Goal: Information Seeking & Learning: Learn about a topic

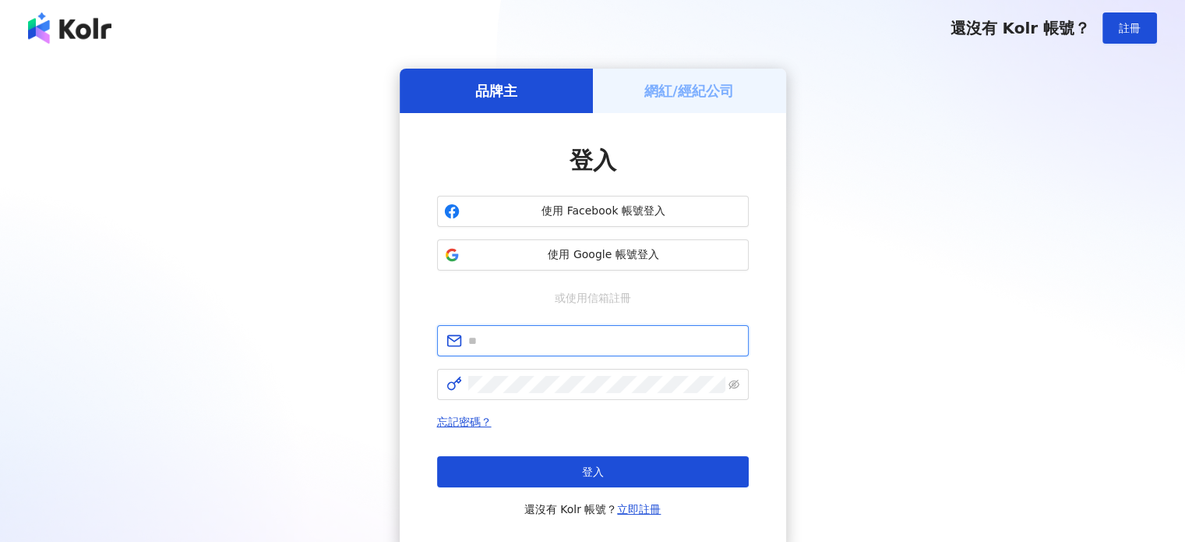
click at [592, 337] on input "text" at bounding box center [603, 340] width 271 height 17
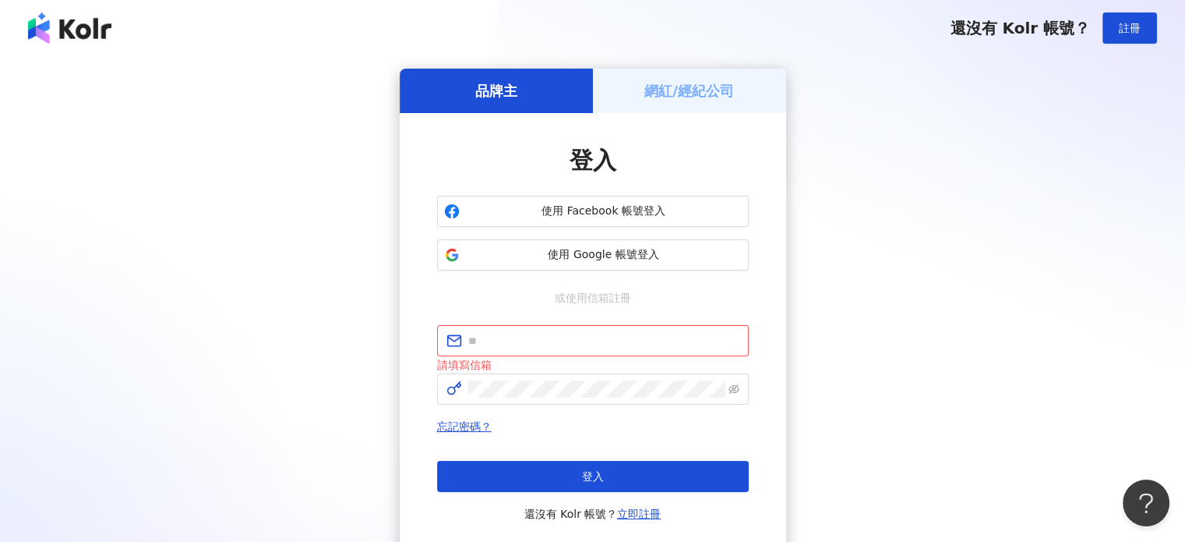
click at [925, 252] on div "品牌主 網紅/經紀公司 登入 使用 Facebook 帳號登入 使用 Google 帳號登入 或使用信箱註冊 請填寫信箱 忘記密碼？ 登入 還沒有 Kolr …" at bounding box center [593, 312] width 1148 height 486
click at [563, 332] on input "text" at bounding box center [603, 340] width 271 height 17
paste input "**********"
type input "**********"
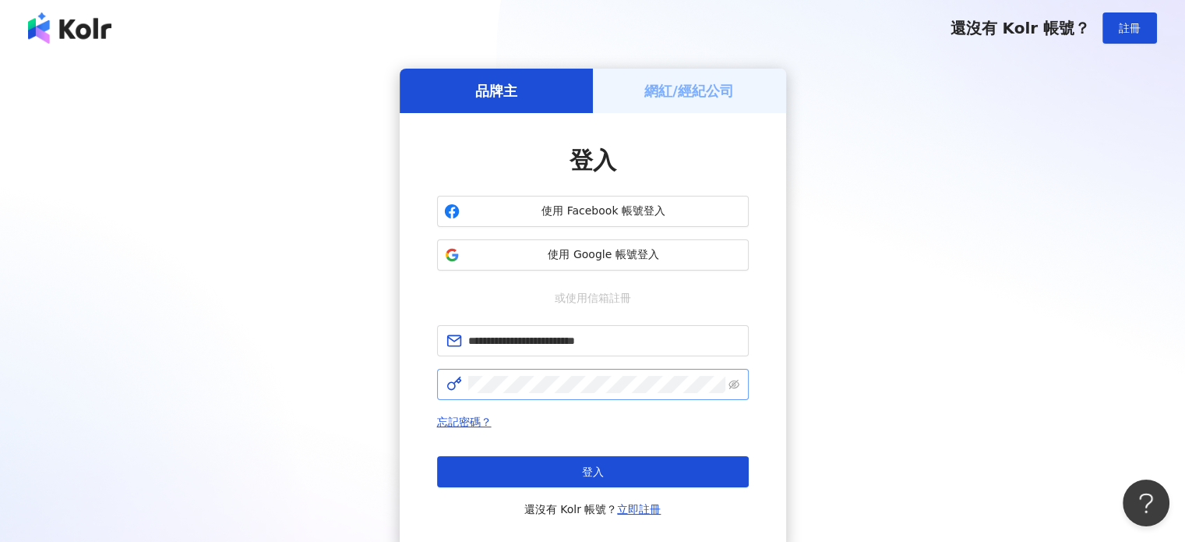
click at [517, 374] on span at bounding box center [593, 384] width 312 height 31
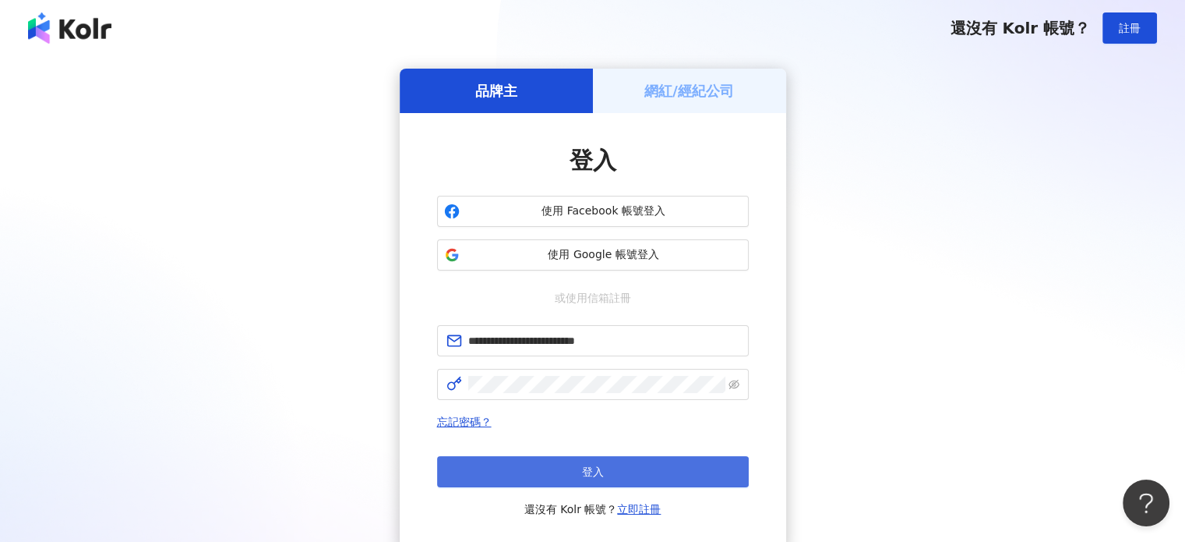
click at [531, 474] on button "登入" at bounding box center [593, 471] width 312 height 31
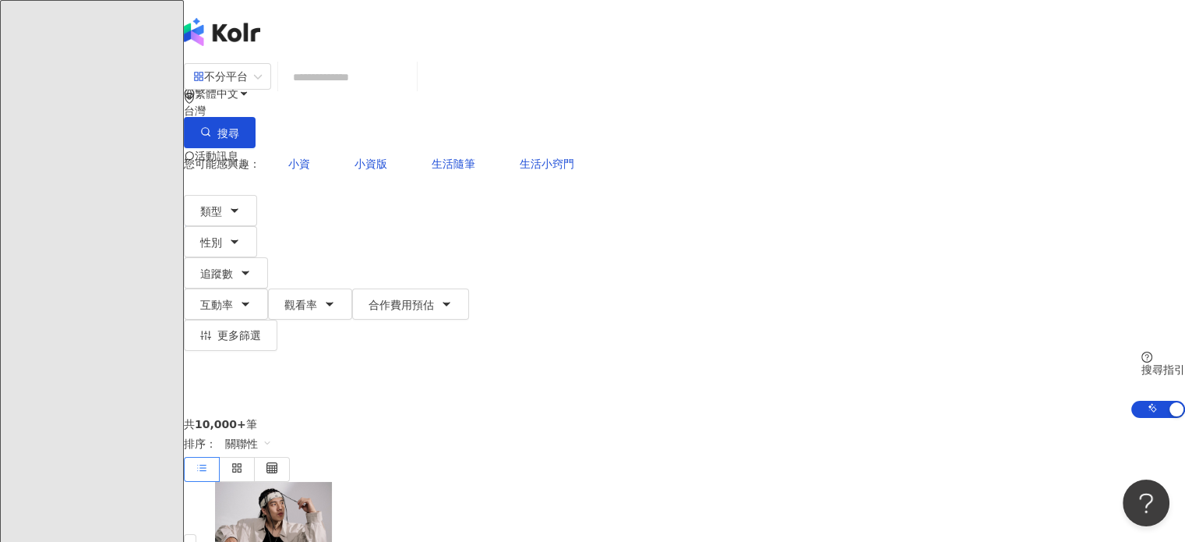
click at [380, 87] on input "search" at bounding box center [347, 77] width 126 height 30
paste input "**********"
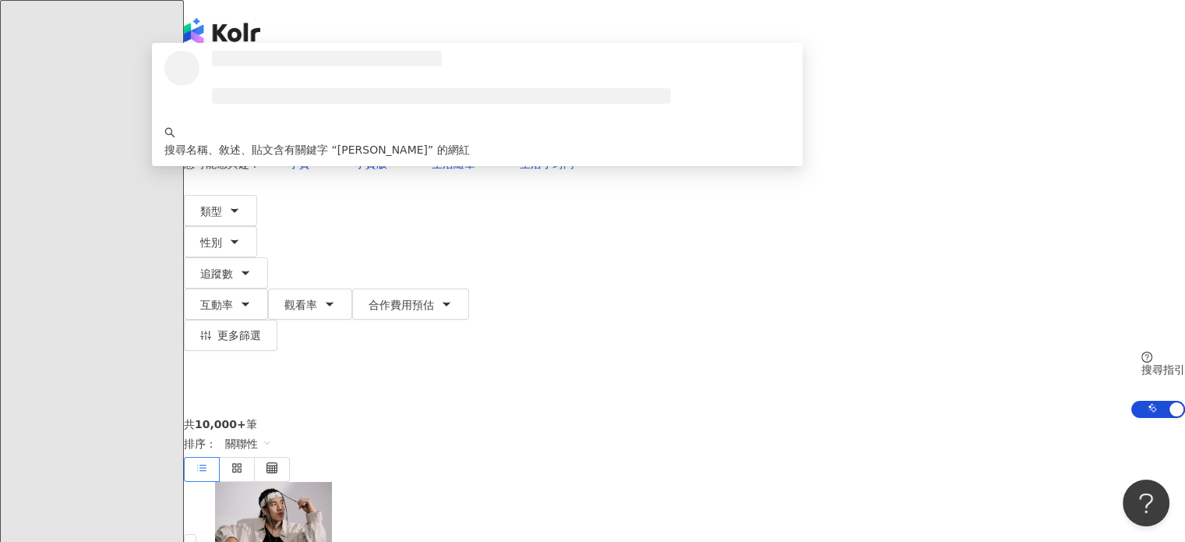
type input "**********"
click at [256, 117] on button "搜尋" at bounding box center [220, 132] width 72 height 31
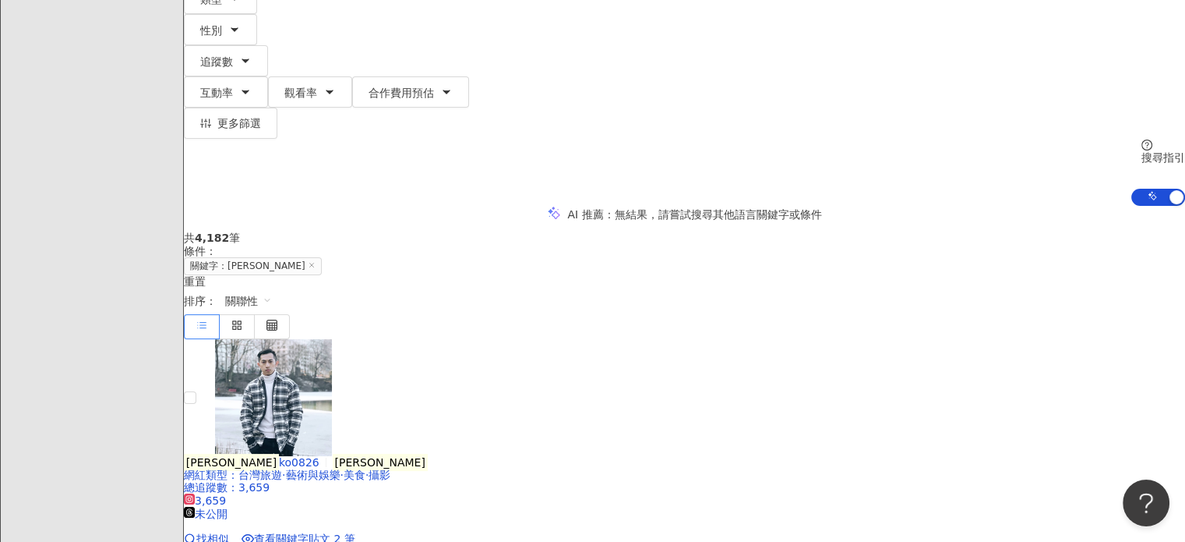
scroll to position [390, 0]
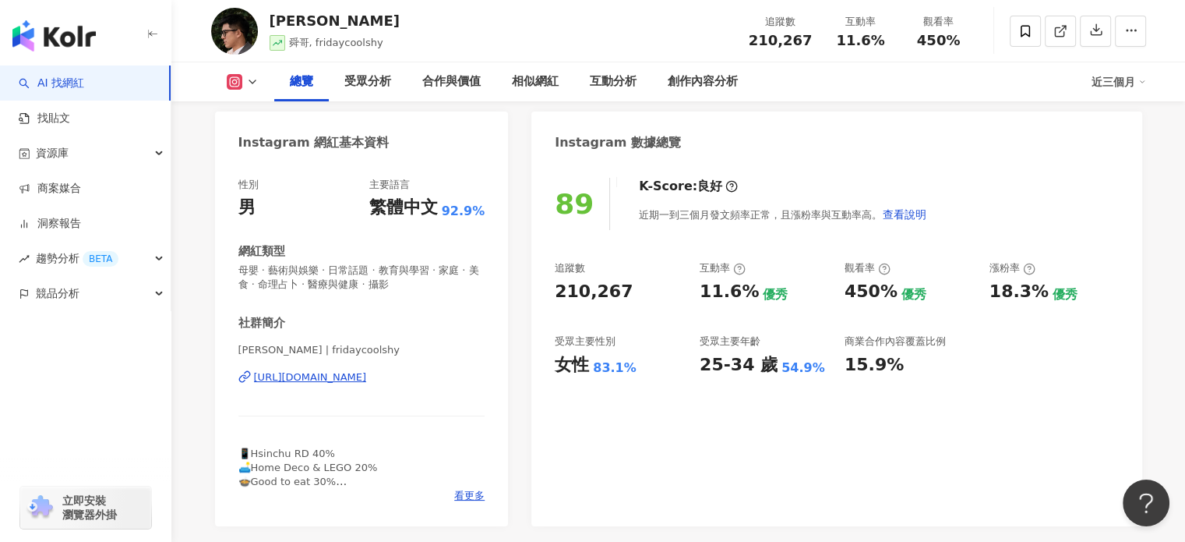
scroll to position [234, 0]
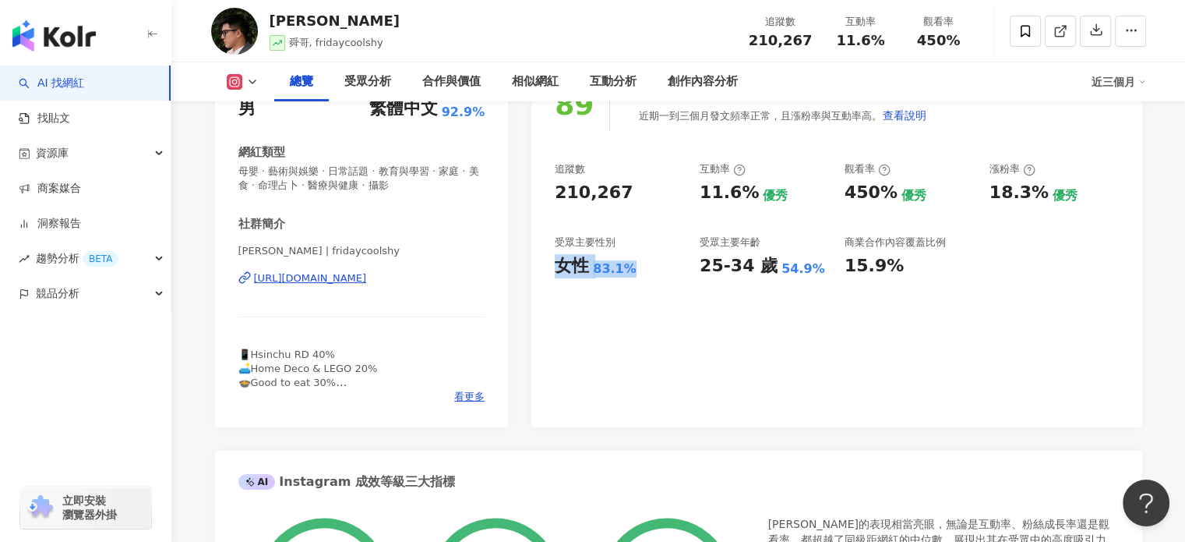
drag, startPoint x: 555, startPoint y: 270, endPoint x: 641, endPoint y: 270, distance: 86.5
click at [641, 270] on div "女性 83.1%" at bounding box center [619, 266] width 129 height 24
click at [720, 339] on div "89 K-Score : 良好 近期一到三個月發文頻率正常，且漲粉率與互動率高。 查看說明 追蹤數 210,267 互動率 11.6% 優秀 觀看率 450%…" at bounding box center [836, 245] width 610 height 364
click at [811, 322] on div "89 K-Score : 良好 近期一到三個月發文頻率正常，且漲粉率與互動率高。 查看說明 追蹤數 210,267 互動率 11.6% 優秀 觀看率 450%…" at bounding box center [836, 245] width 610 height 364
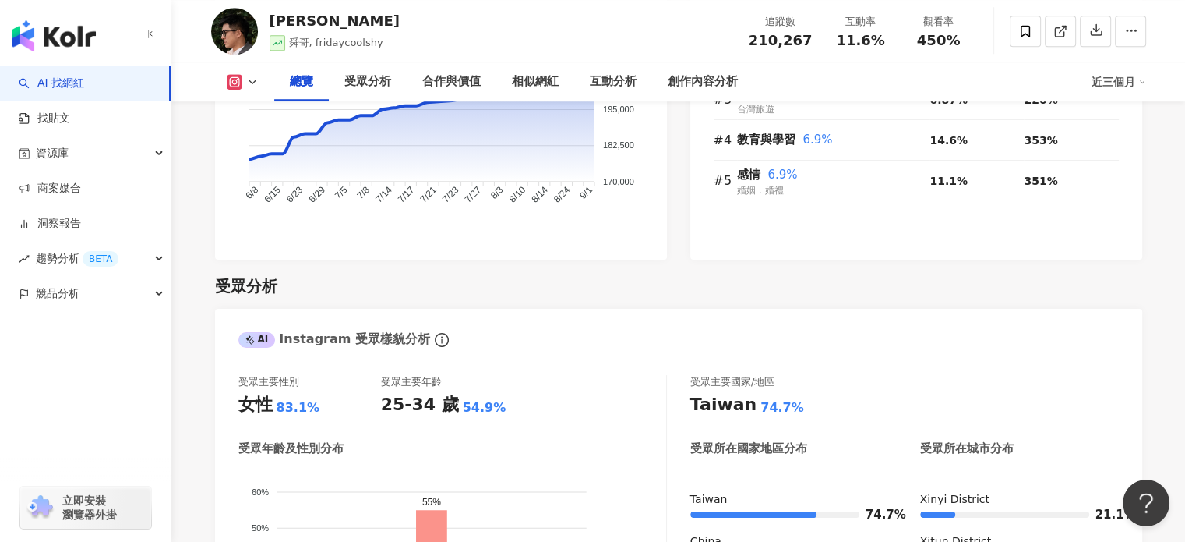
scroll to position [1403, 0]
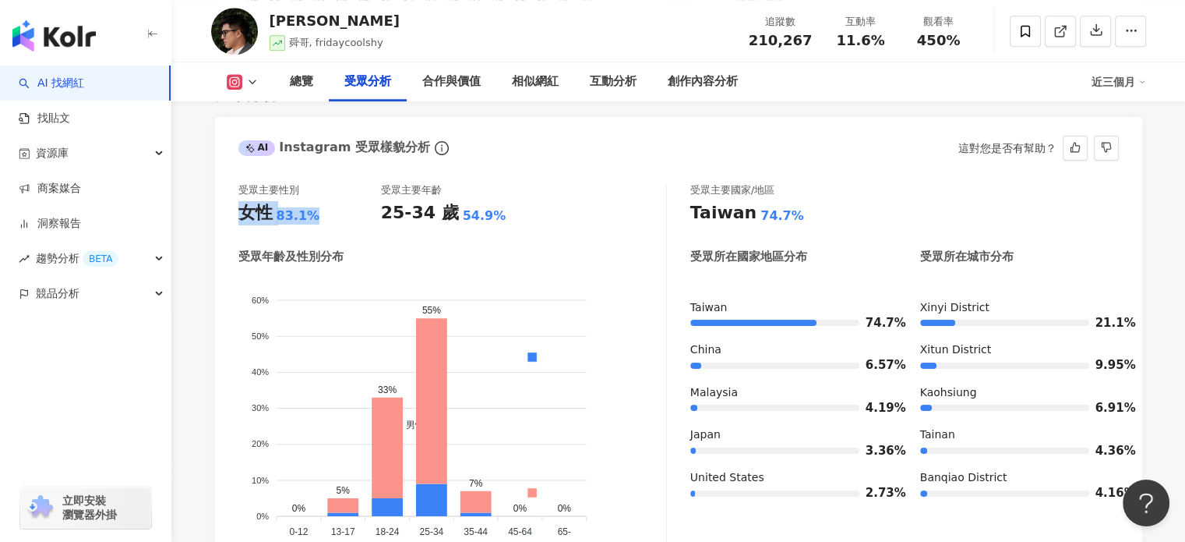
drag, startPoint x: 238, startPoint y: 190, endPoint x: 321, endPoint y: 190, distance: 82.6
click at [321, 201] on div "女性 83.1%" at bounding box center [309, 213] width 143 height 24
drag, startPoint x: 547, startPoint y: 239, endPoint x: 464, endPoint y: 211, distance: 87.2
click at [547, 249] on div "受眾年齡及性別分布" at bounding box center [452, 257] width 428 height 16
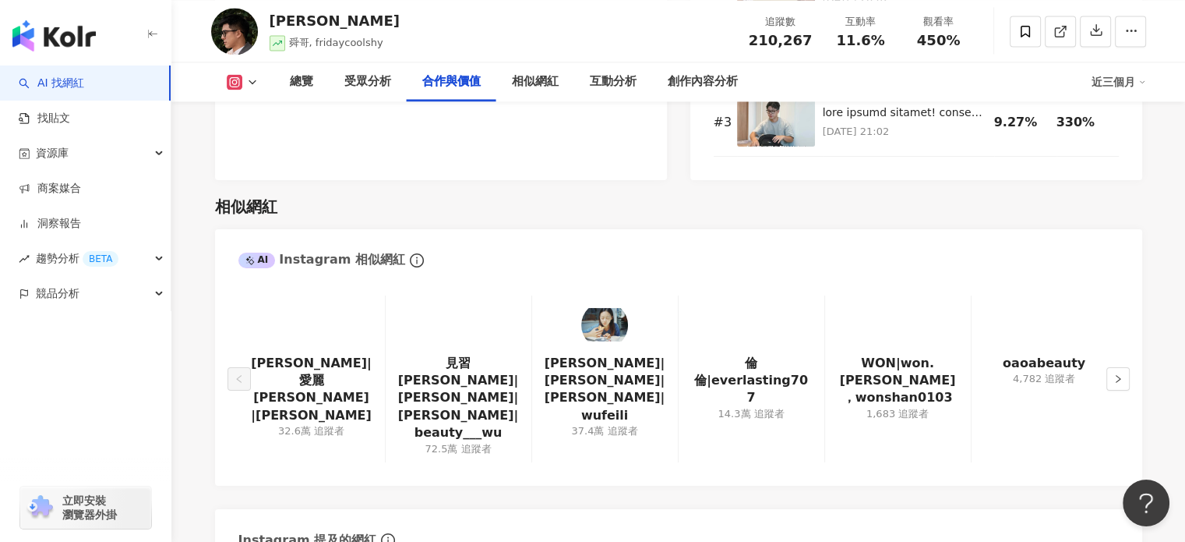
scroll to position [2494, 0]
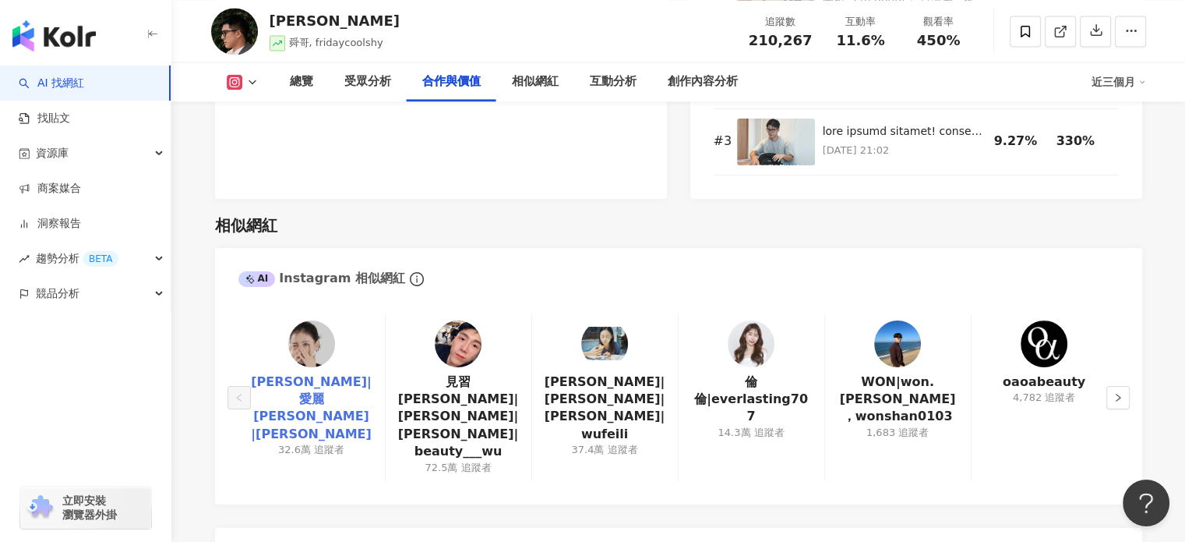
click at [311, 373] on link "蔡昕言|愛麗 Ellie |ellieciouss" at bounding box center [312, 408] width 122 height 70
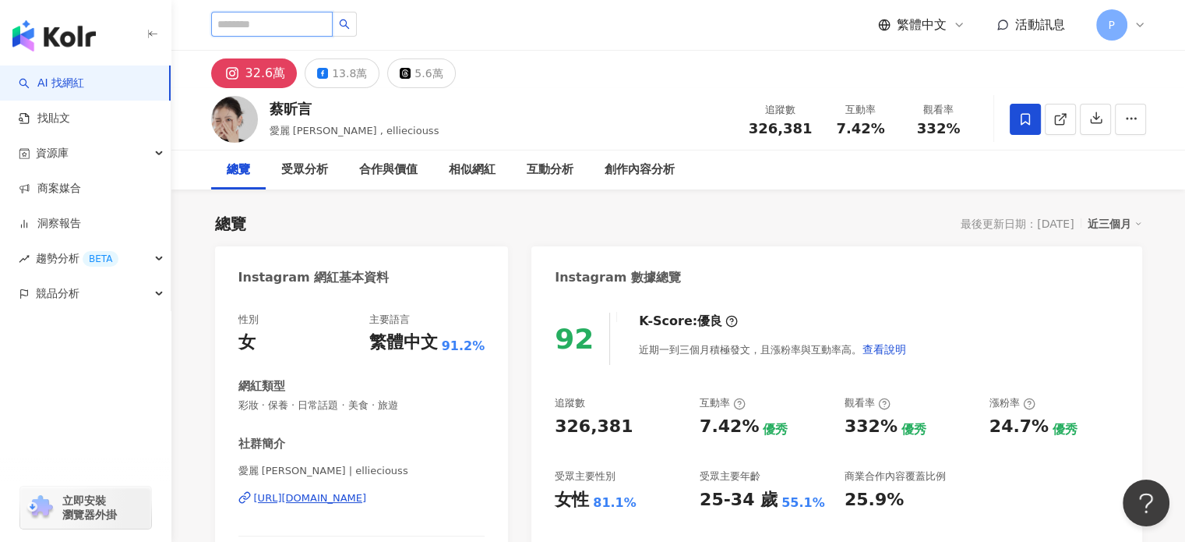
click at [327, 23] on input "search" at bounding box center [272, 24] width 122 height 25
type input "*"
type input "****"
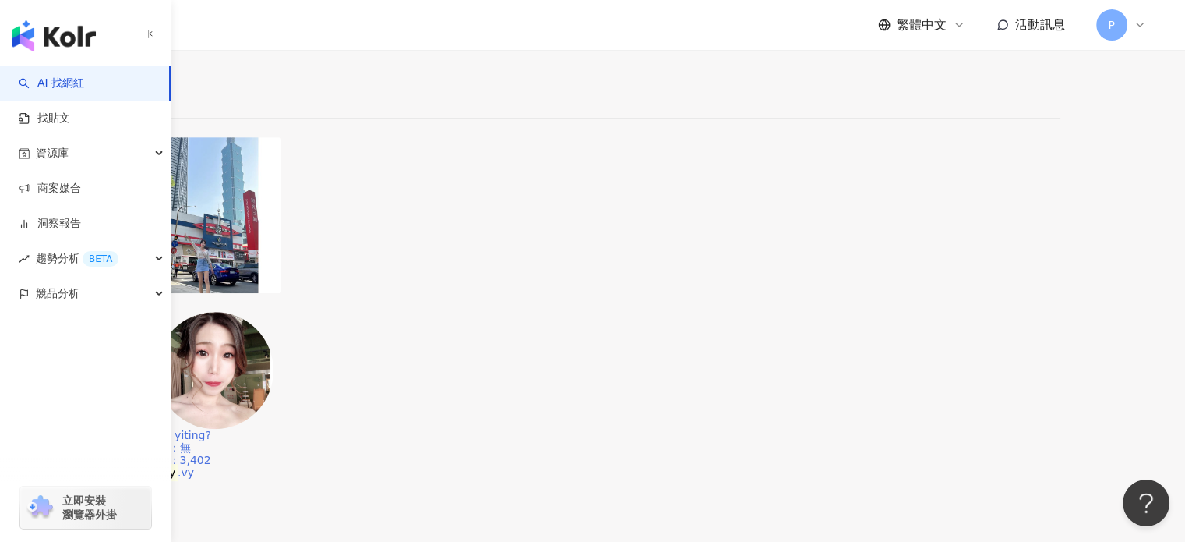
scroll to position [779, 0]
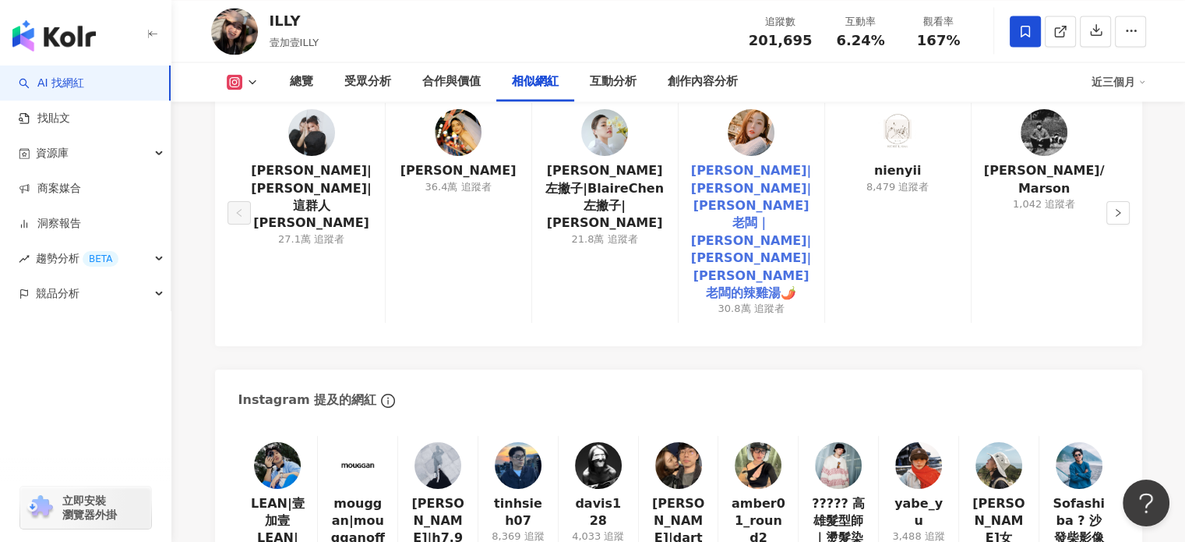
scroll to position [2883, 0]
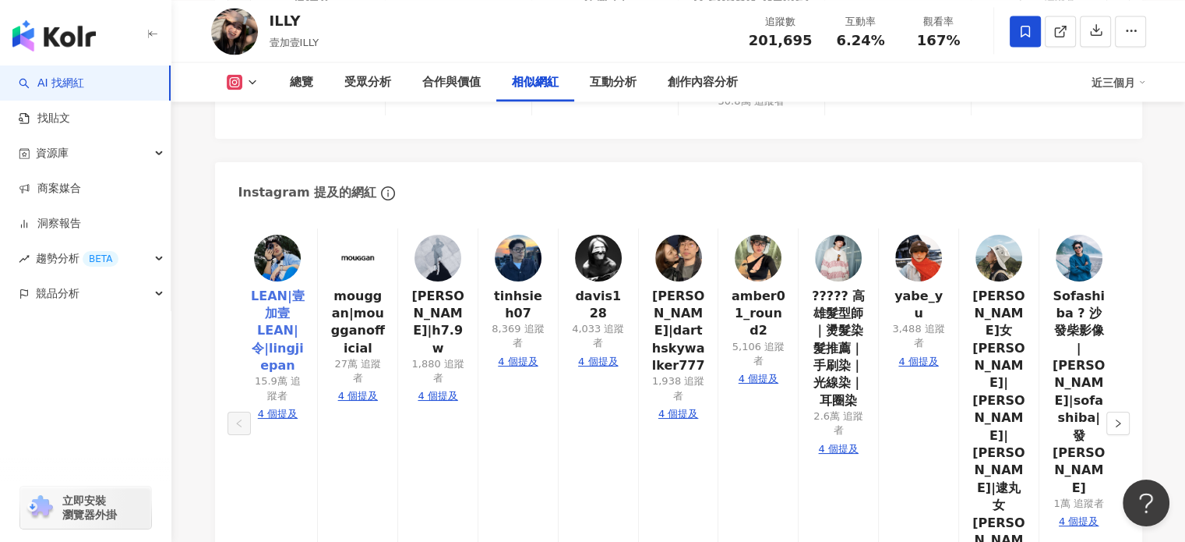
click at [277, 288] on link "LEAN|壹加壹 LEAN|令|lingjiepan" at bounding box center [278, 331] width 55 height 87
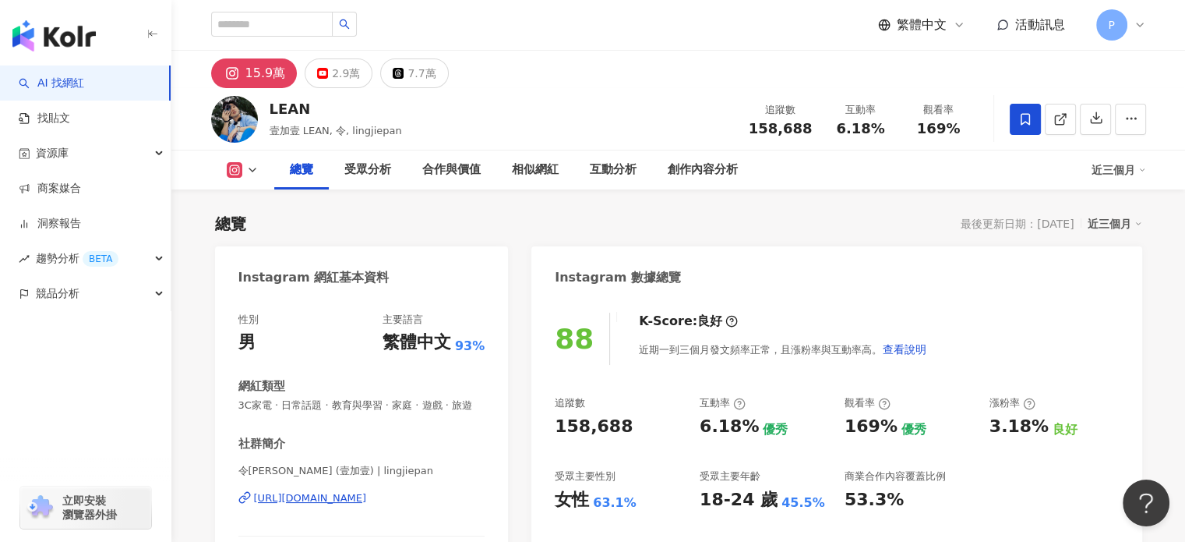
click at [246, 172] on icon at bounding box center [252, 170] width 12 height 12
click at [333, 13] on input "search" at bounding box center [272, 24] width 122 height 25
drag, startPoint x: 658, startPoint y: 227, endPoint x: 97, endPoint y: 72, distance: 581.4
click at [658, 227] on div "總覽 最後更新日期：[DATE] 近三個月" at bounding box center [678, 224] width 927 height 22
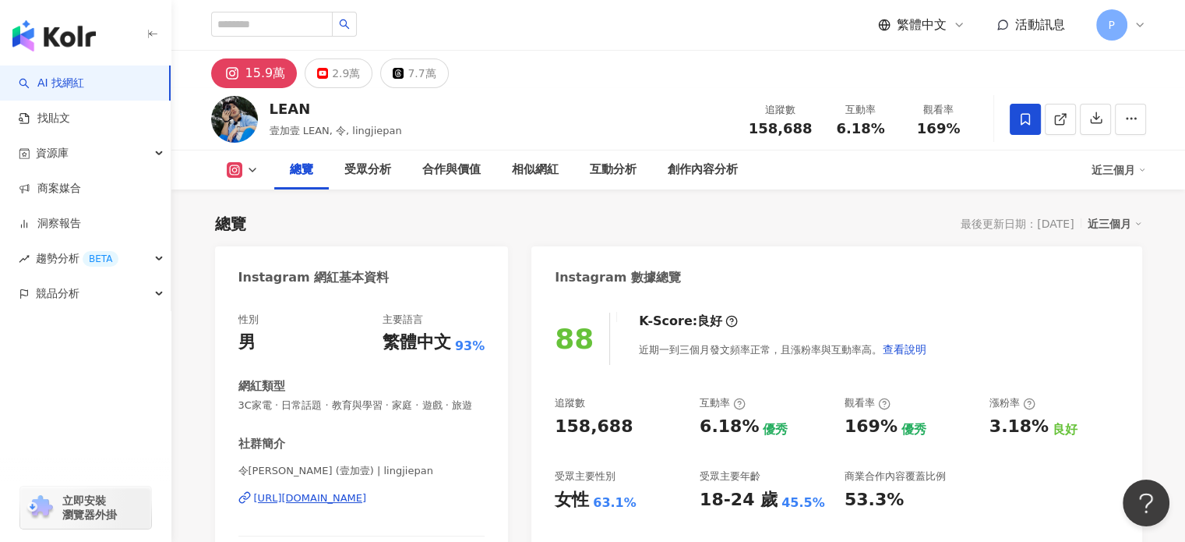
click at [84, 85] on link "AI 找網紅" at bounding box center [51, 84] width 65 height 16
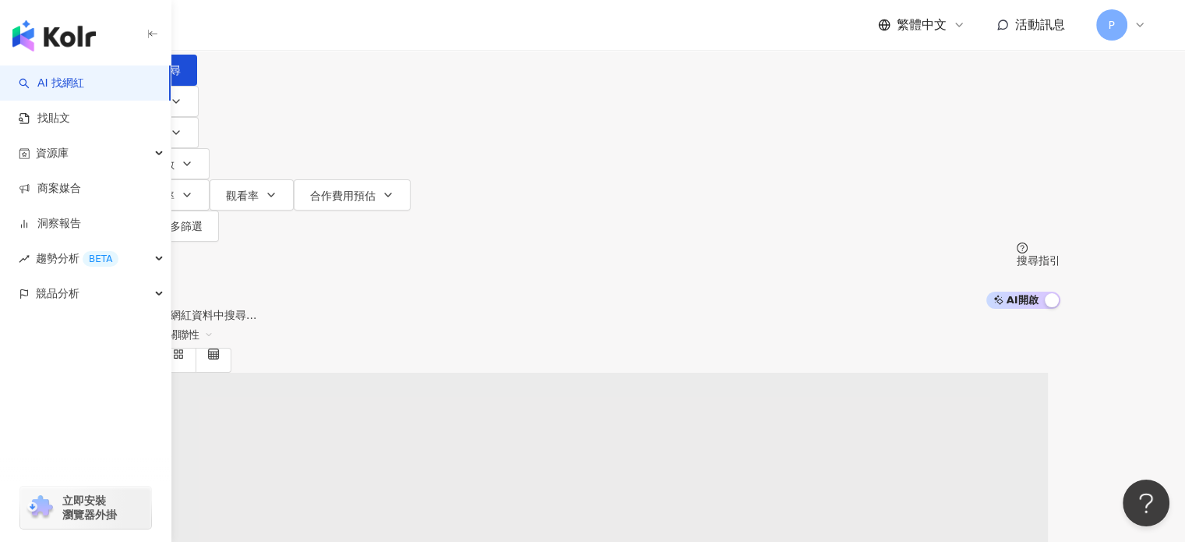
click at [203, 26] on span "不分平台" at bounding box center [169, 14] width 69 height 25
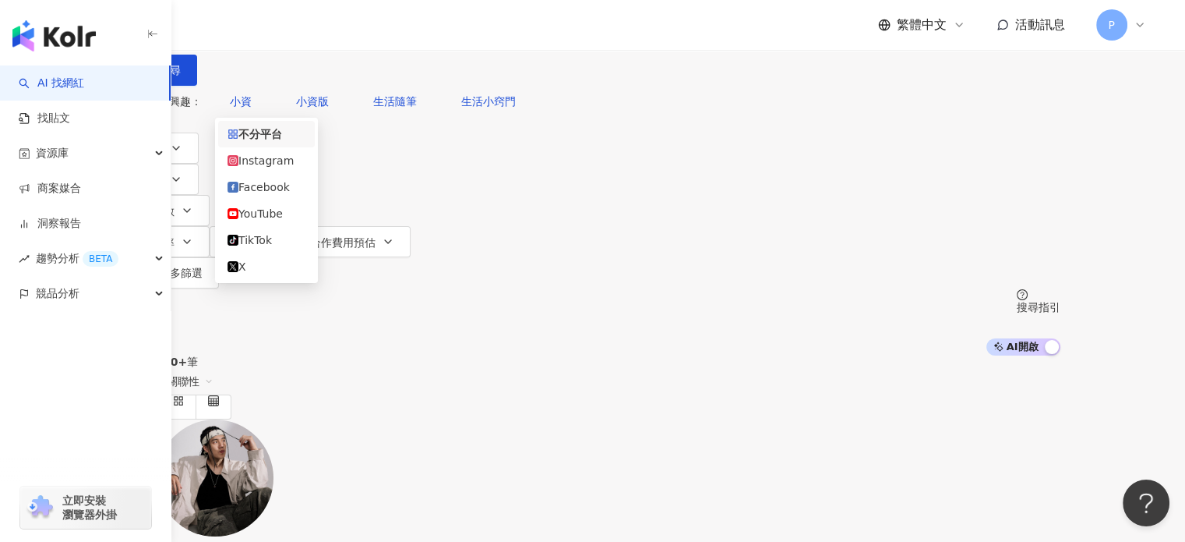
click at [276, 244] on div "TikTok" at bounding box center [267, 239] width 78 height 17
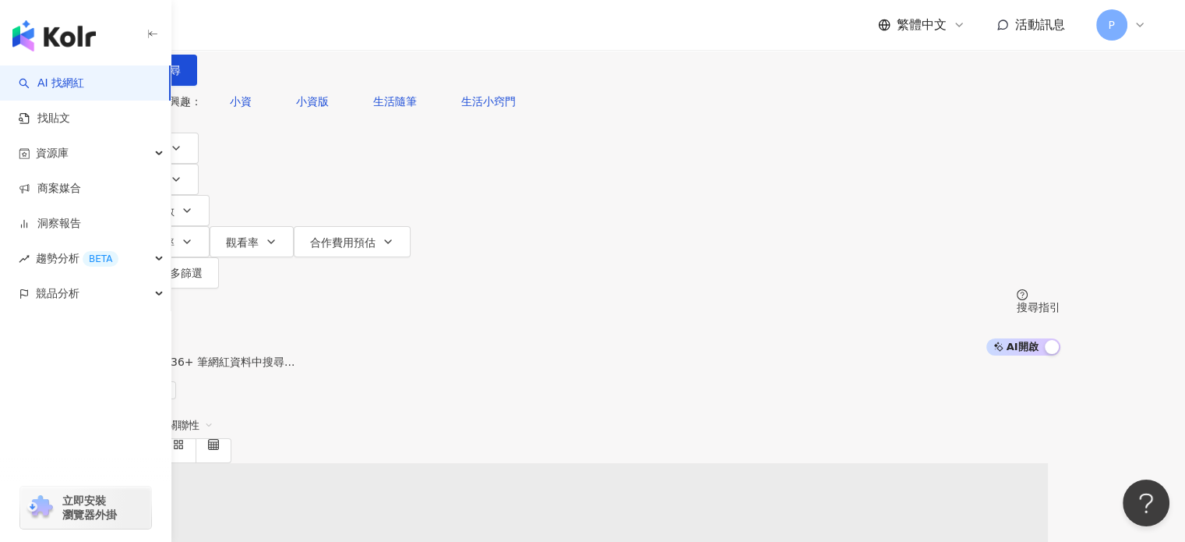
click at [341, 30] on input "search" at bounding box center [278, 15] width 126 height 30
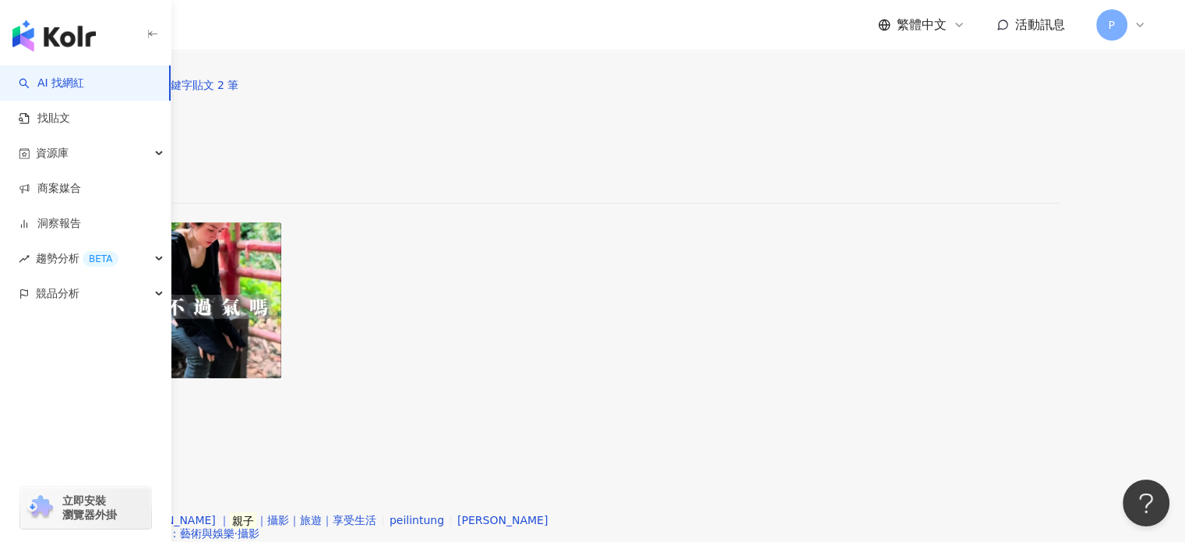
scroll to position [284, 0]
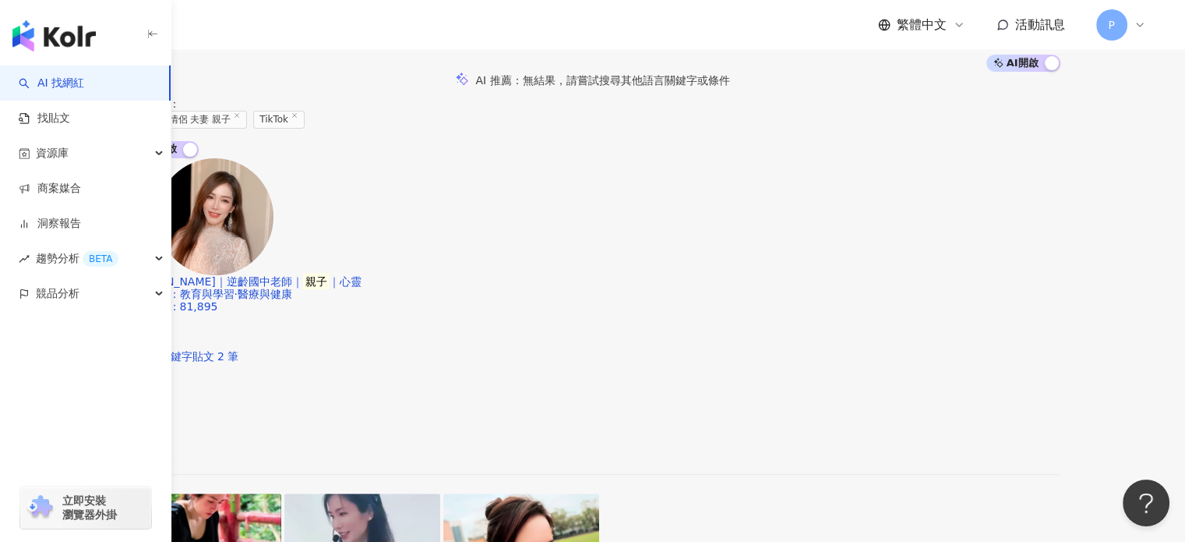
type input "********"
click at [241, 111] on icon at bounding box center [237, 115] width 8 height 8
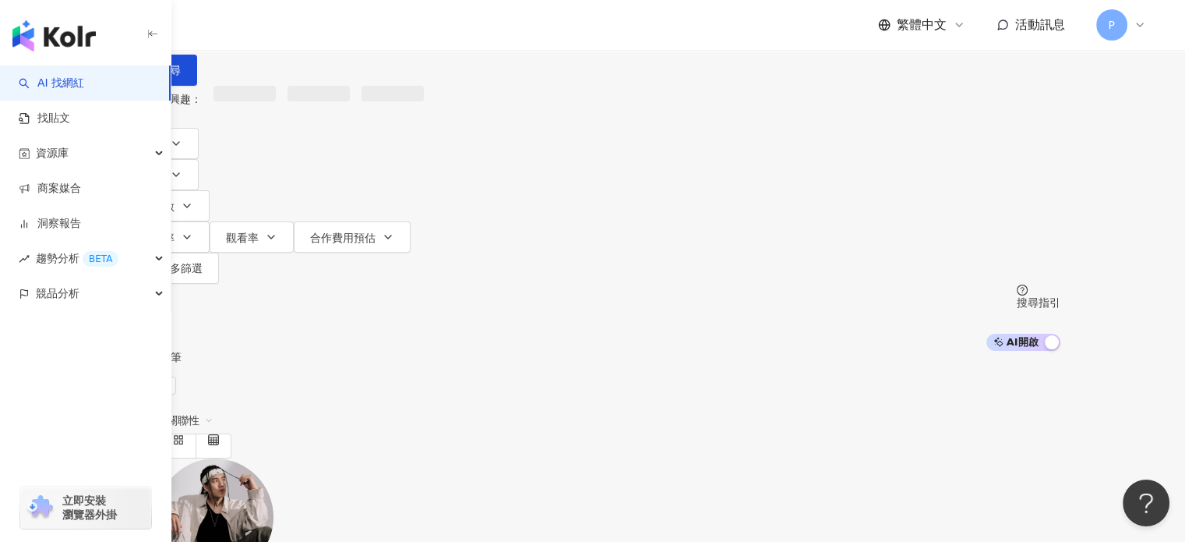
click at [341, 30] on input "search" at bounding box center [278, 15] width 126 height 30
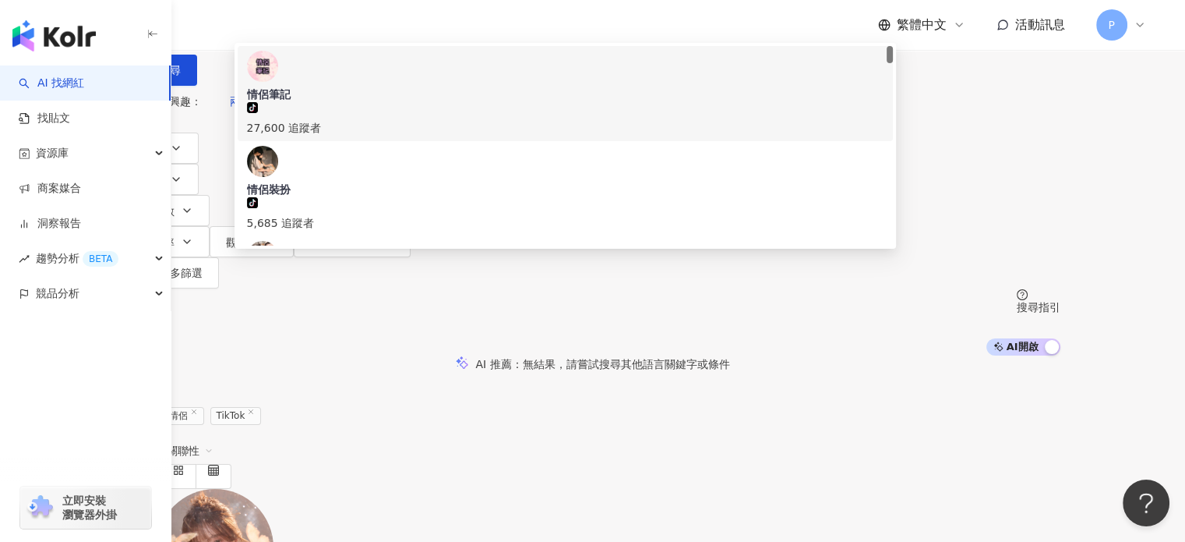
click at [341, 30] on input "**" at bounding box center [278, 15] width 126 height 30
type input "*"
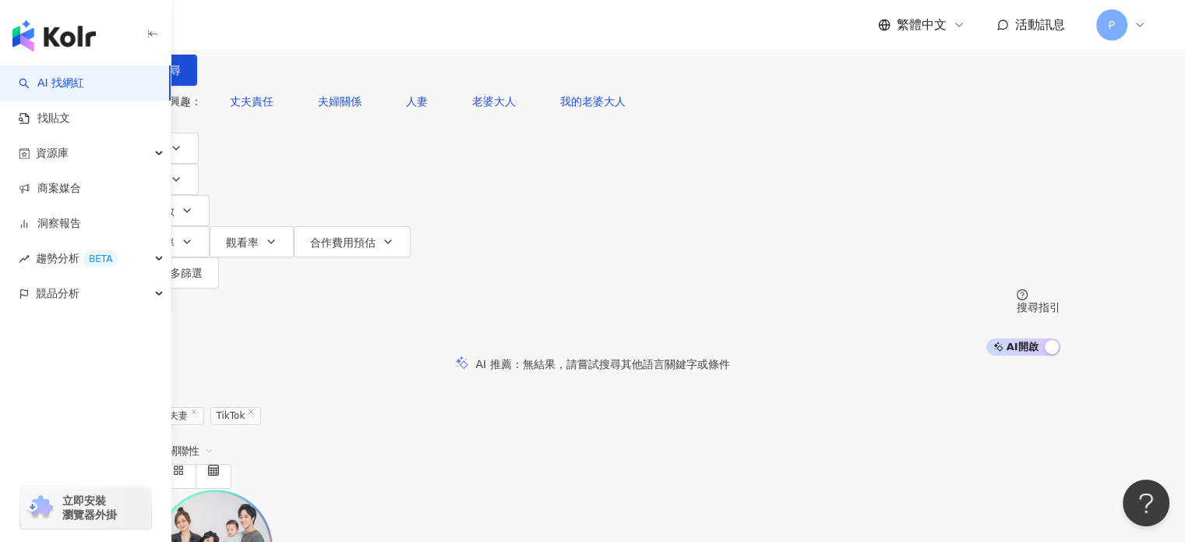
click at [341, 30] on input "**" at bounding box center [278, 15] width 126 height 30
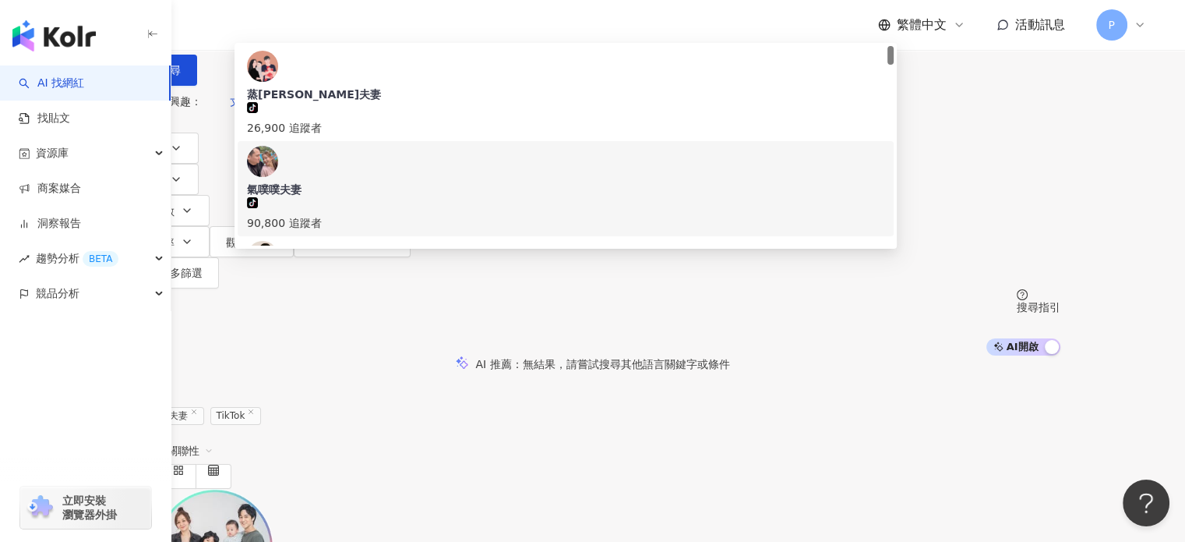
click at [341, 30] on input "**" at bounding box center [278, 15] width 126 height 30
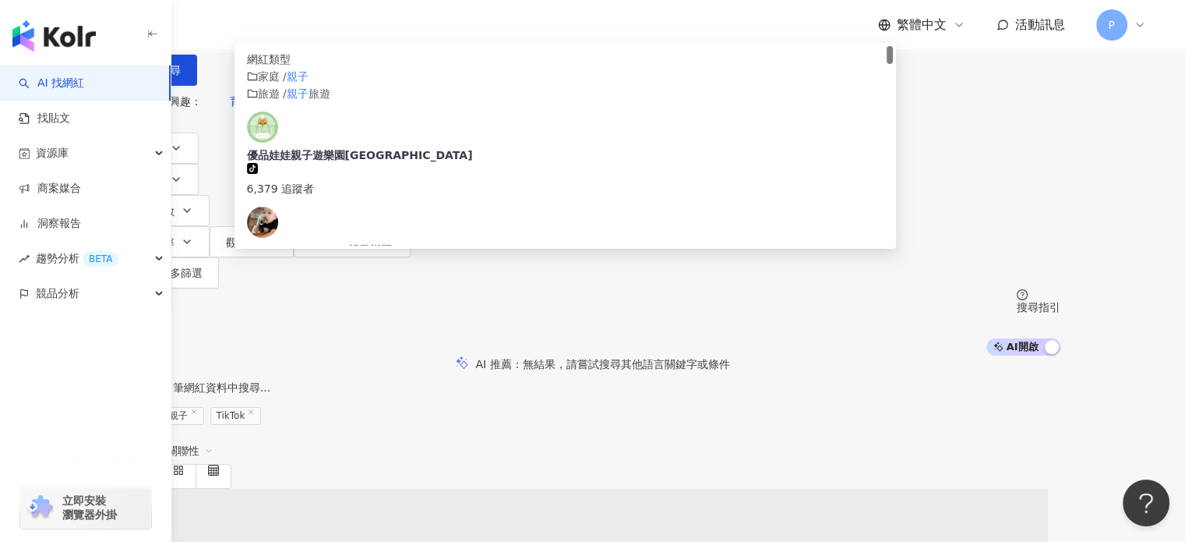
scroll to position [78, 0]
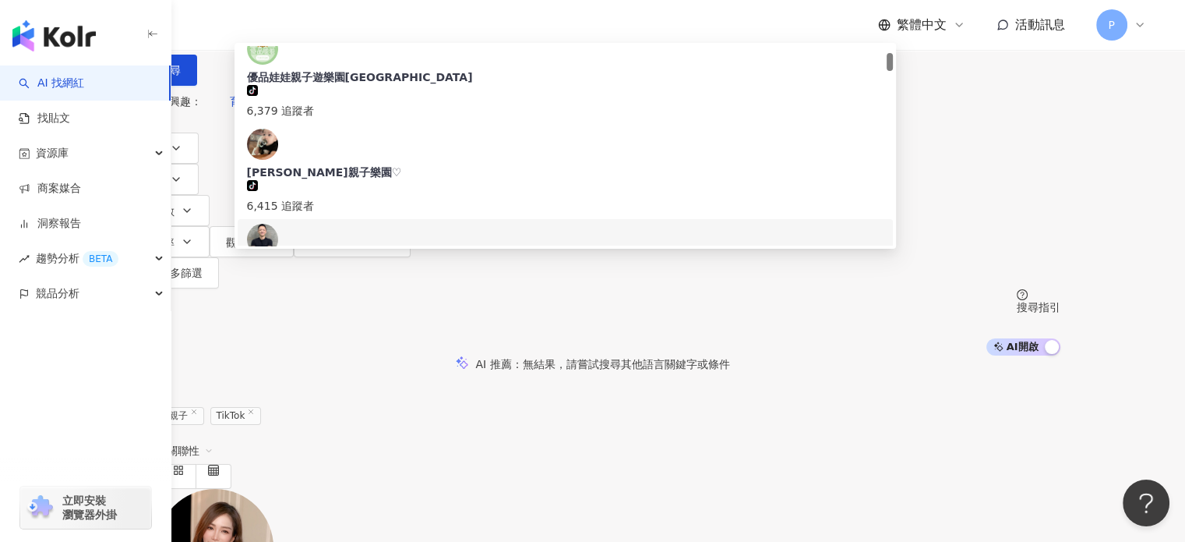
type input "**"
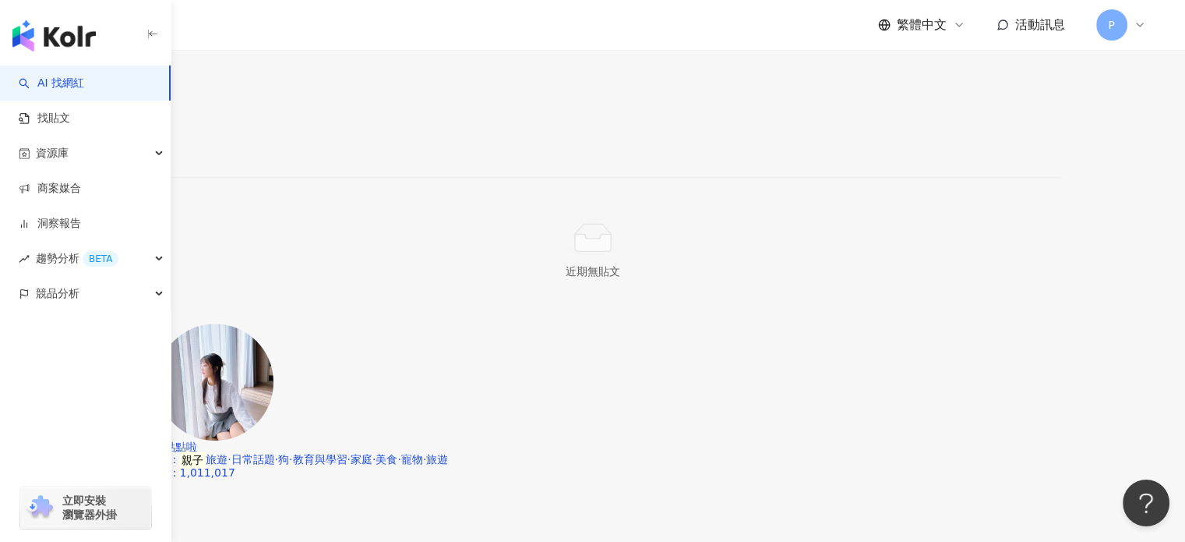
scroll to position [1091, 0]
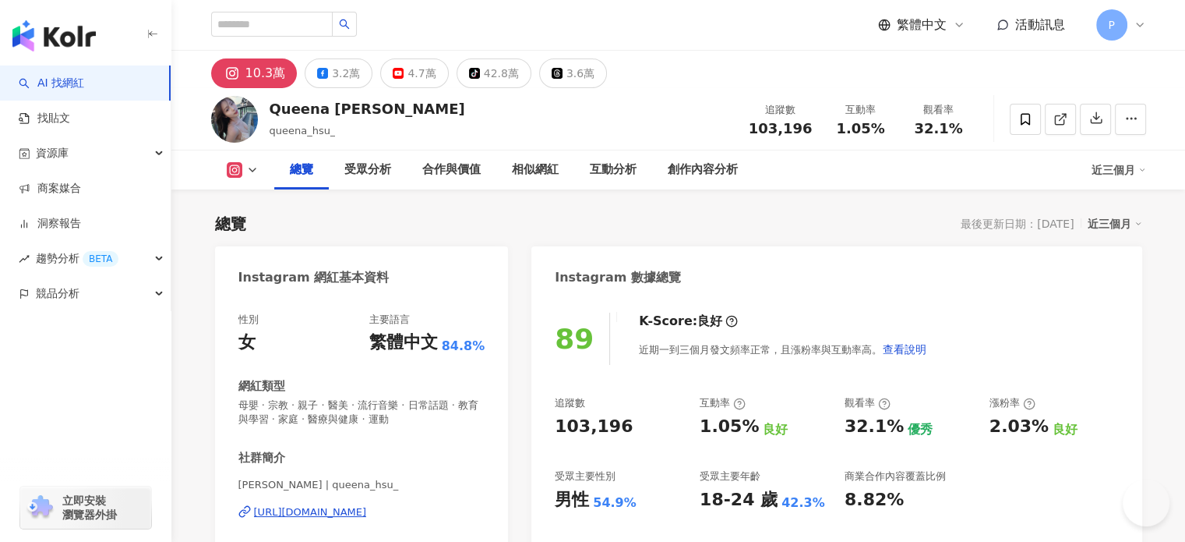
click at [367, 505] on div "[URL][DOMAIN_NAME]" at bounding box center [310, 512] width 113 height 14
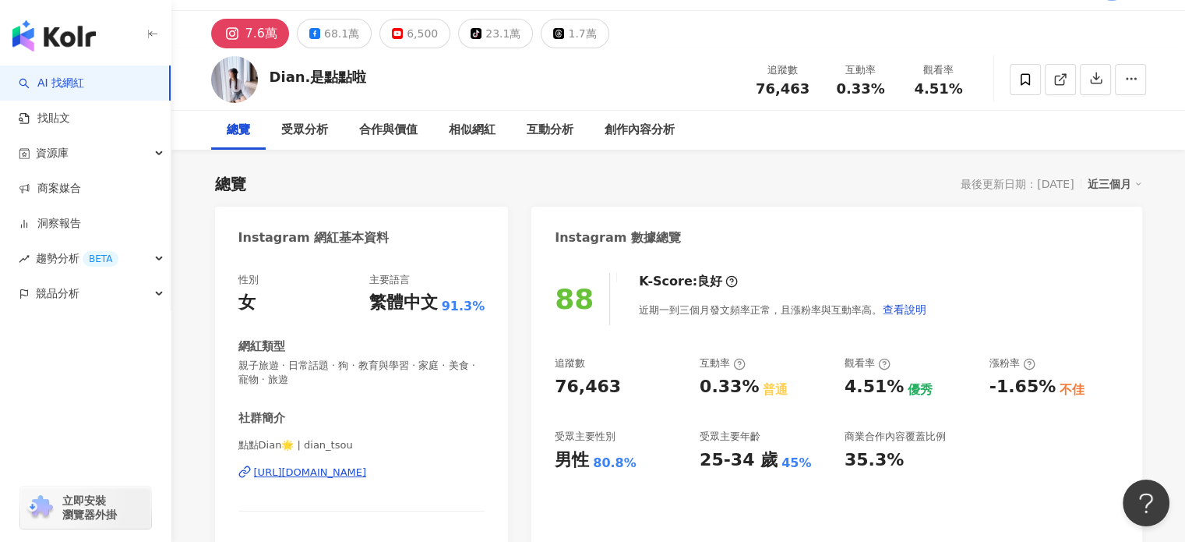
scroll to position [78, 0]
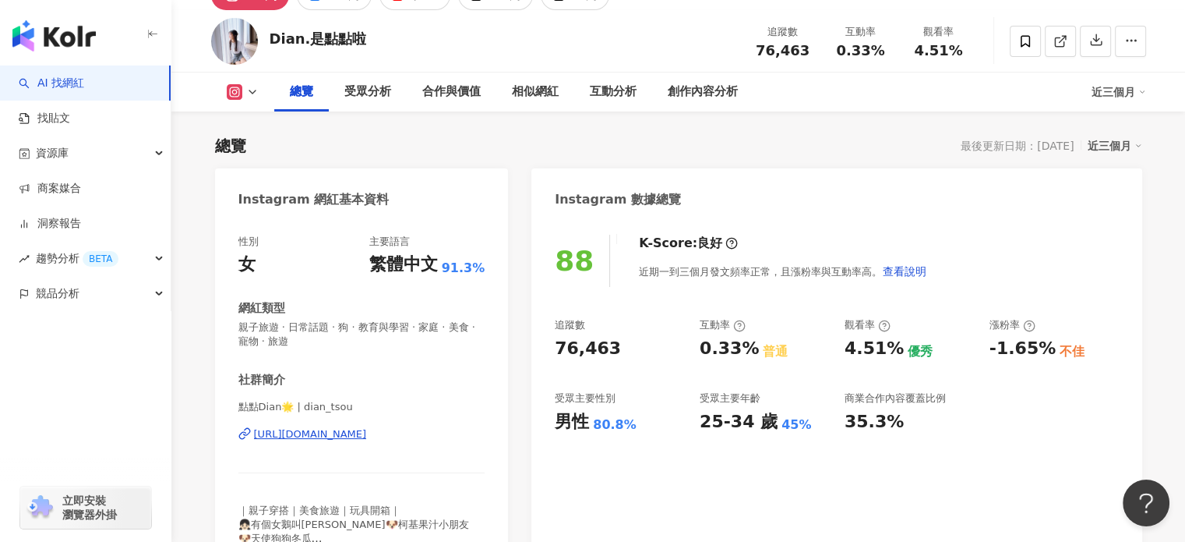
click at [367, 435] on div "[URL][DOMAIN_NAME]" at bounding box center [310, 434] width 113 height 14
